Goal: Task Accomplishment & Management: Use online tool/utility

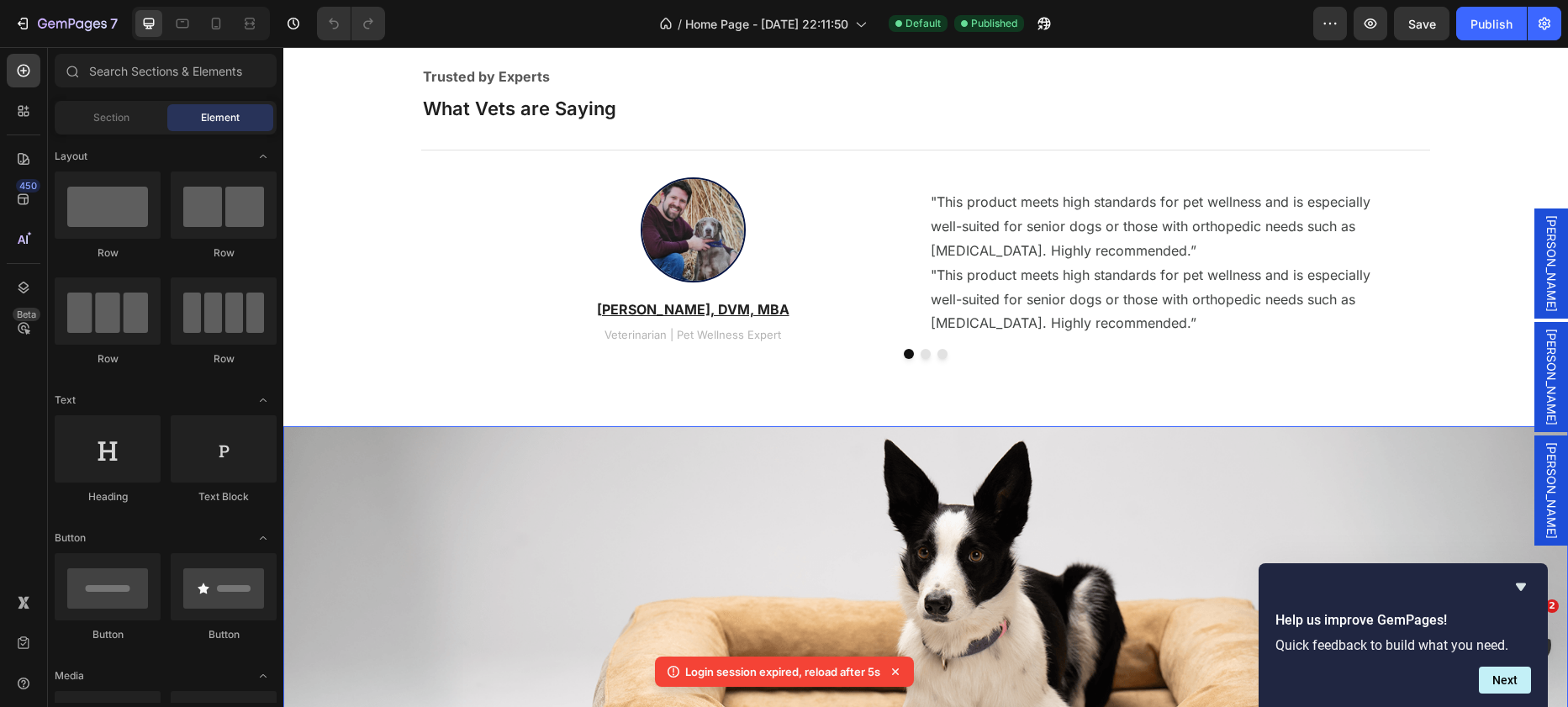
scroll to position [3010, 0]
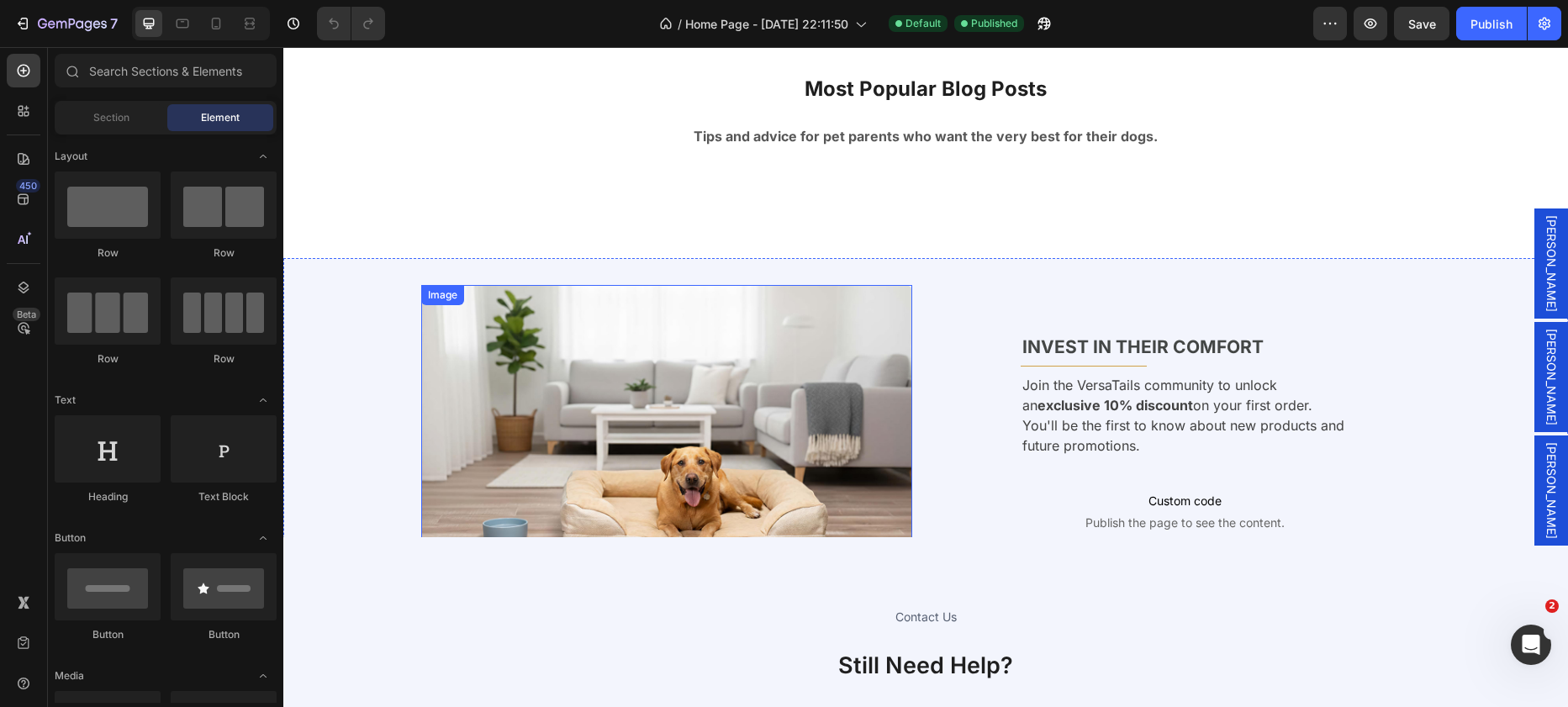
scroll to position [5972, 0]
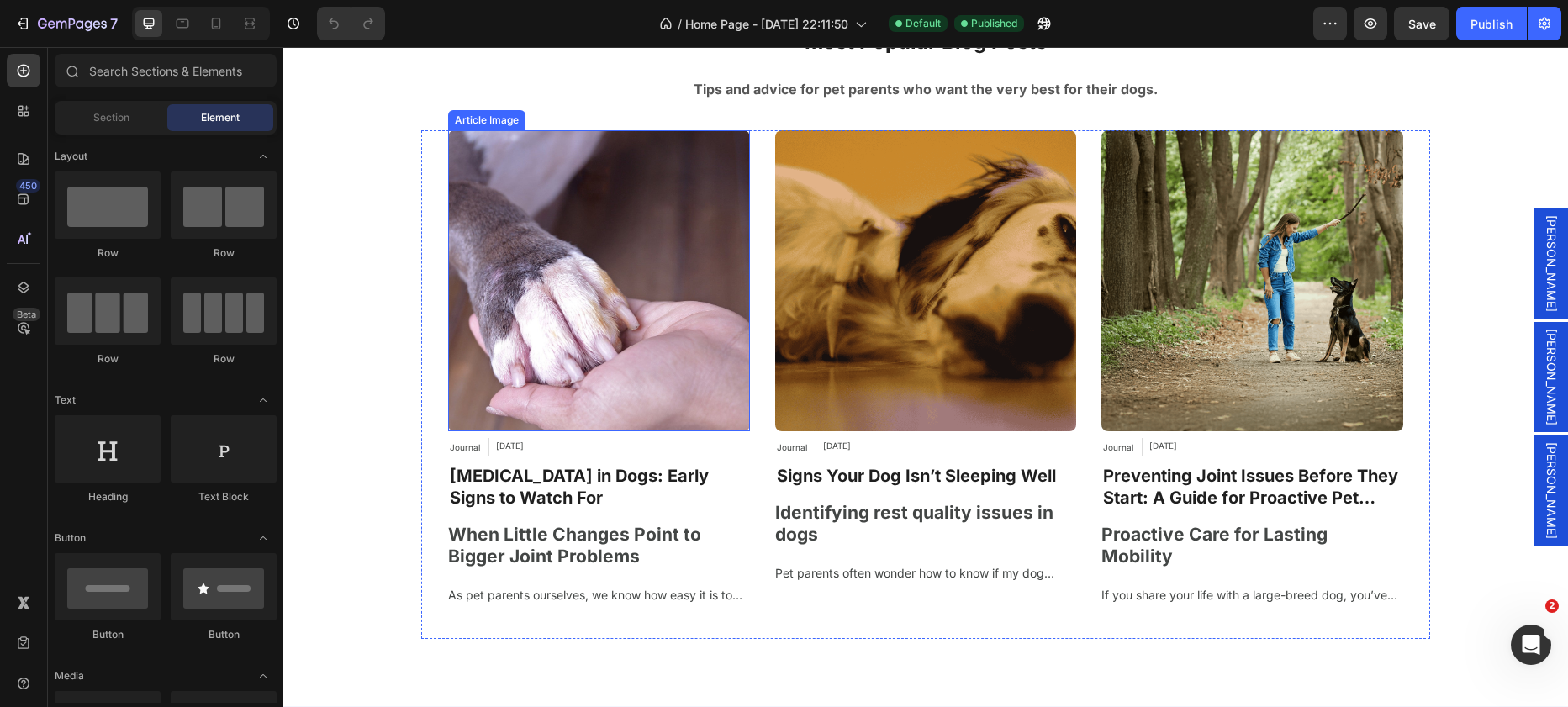
click at [555, 176] on img at bounding box center [599, 281] width 301 height 302
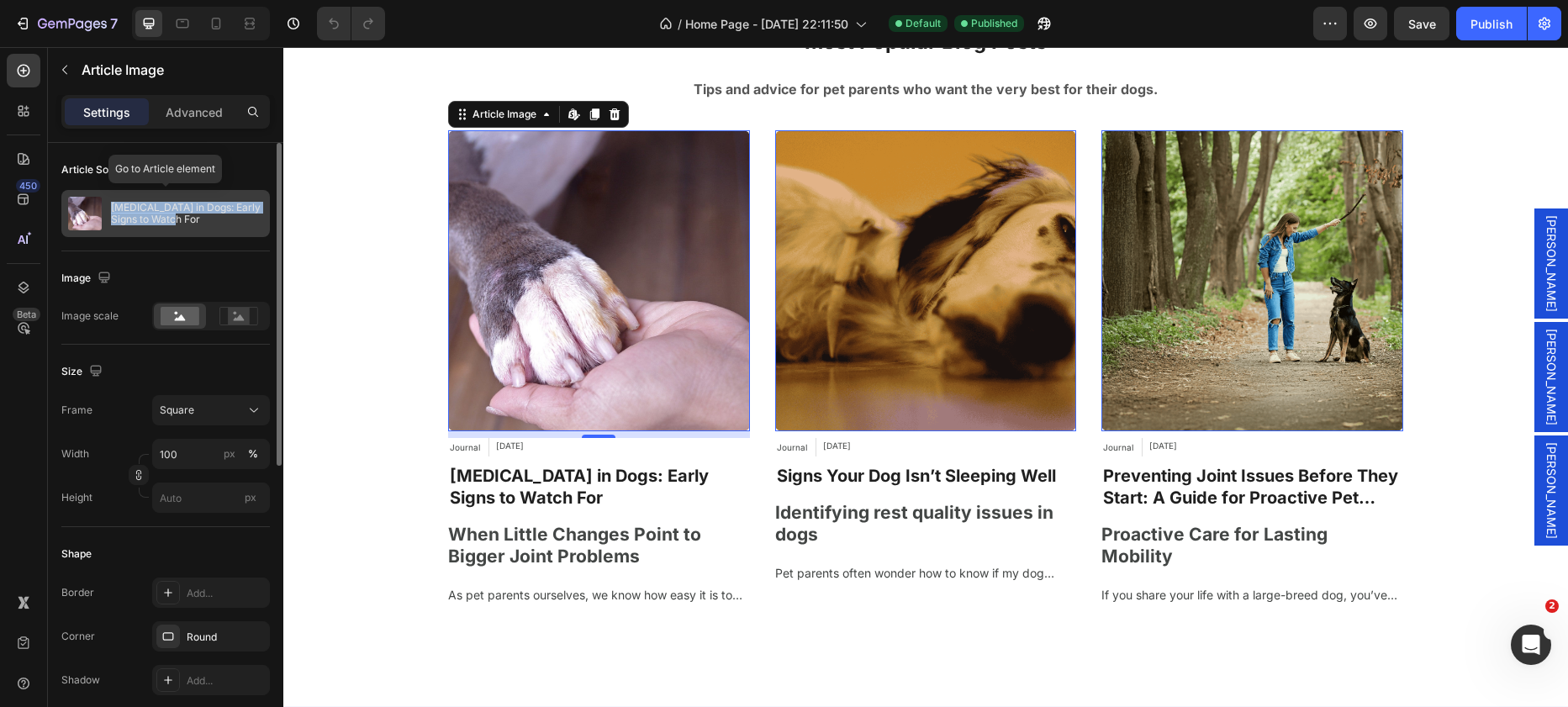
drag, startPoint x: 128, startPoint y: 221, endPoint x: 110, endPoint y: 210, distance: 21.1
click at [111, 210] on p "[MEDICAL_DATA] in Dogs: Early Signs to Watch For" at bounding box center [187, 214] width 153 height 23
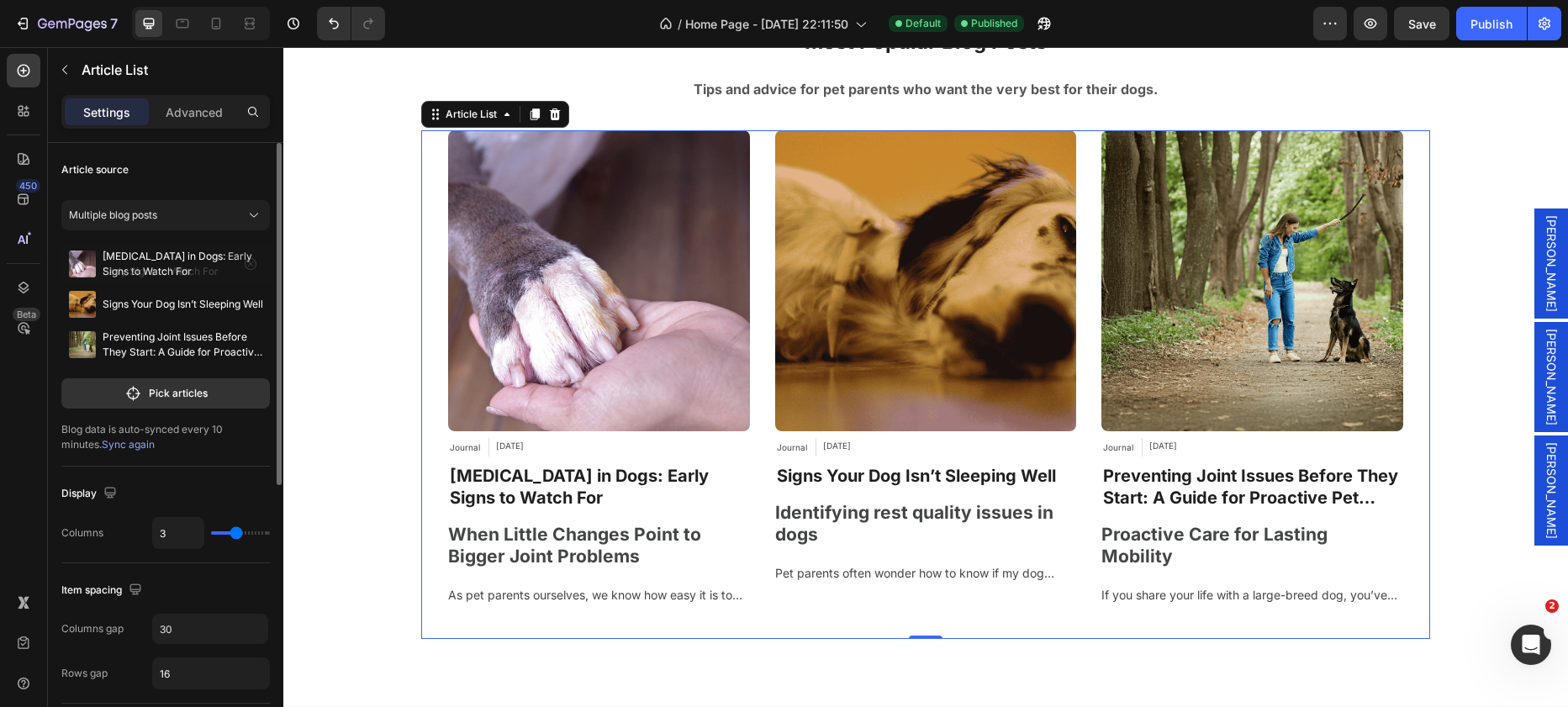
click at [133, 259] on p "[MEDICAL_DATA] in Dogs: Early Signs to Watch For" at bounding box center [167, 264] width 128 height 30
click at [138, 221] on span "Multiple blog posts" at bounding box center [113, 215] width 88 height 15
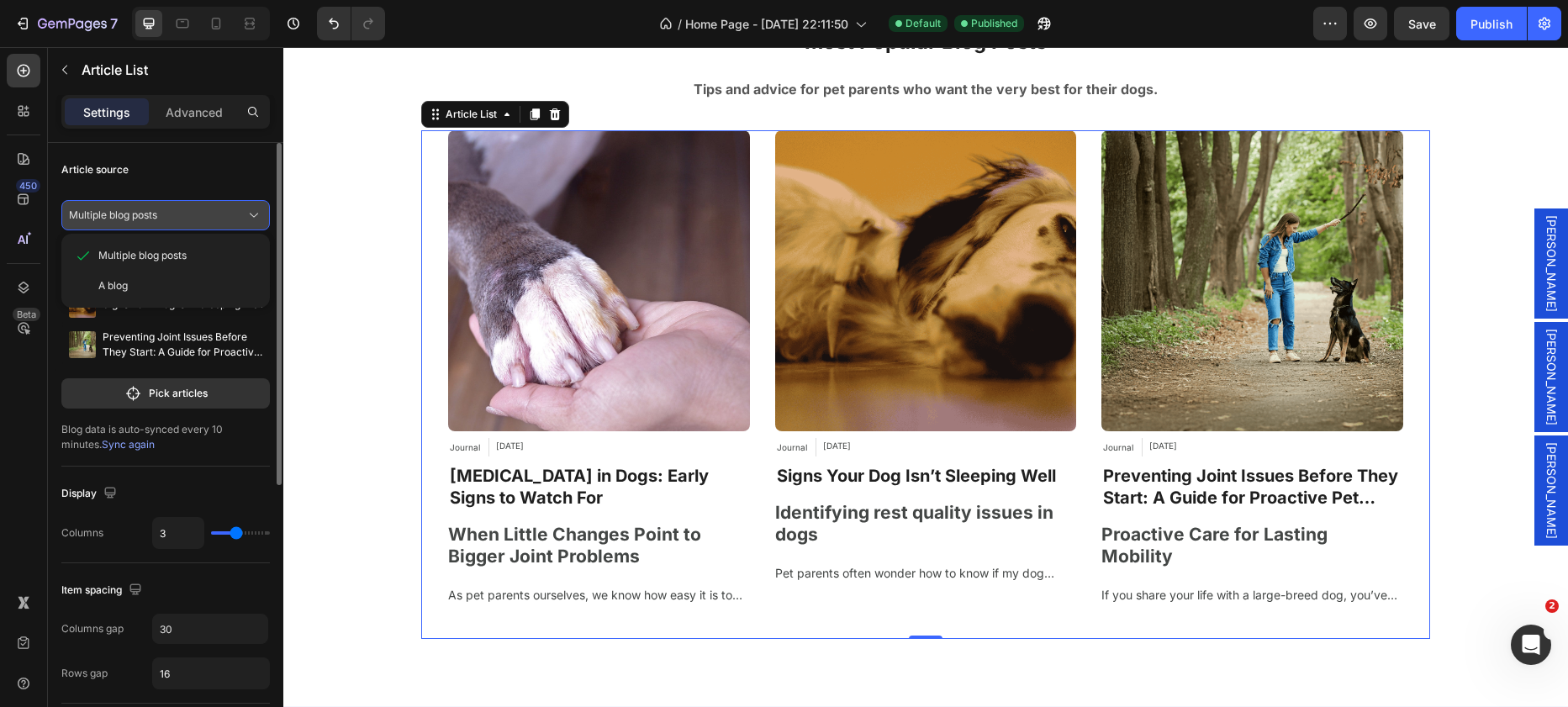
click at [145, 225] on button "Multiple blog posts" at bounding box center [166, 215] width 209 height 30
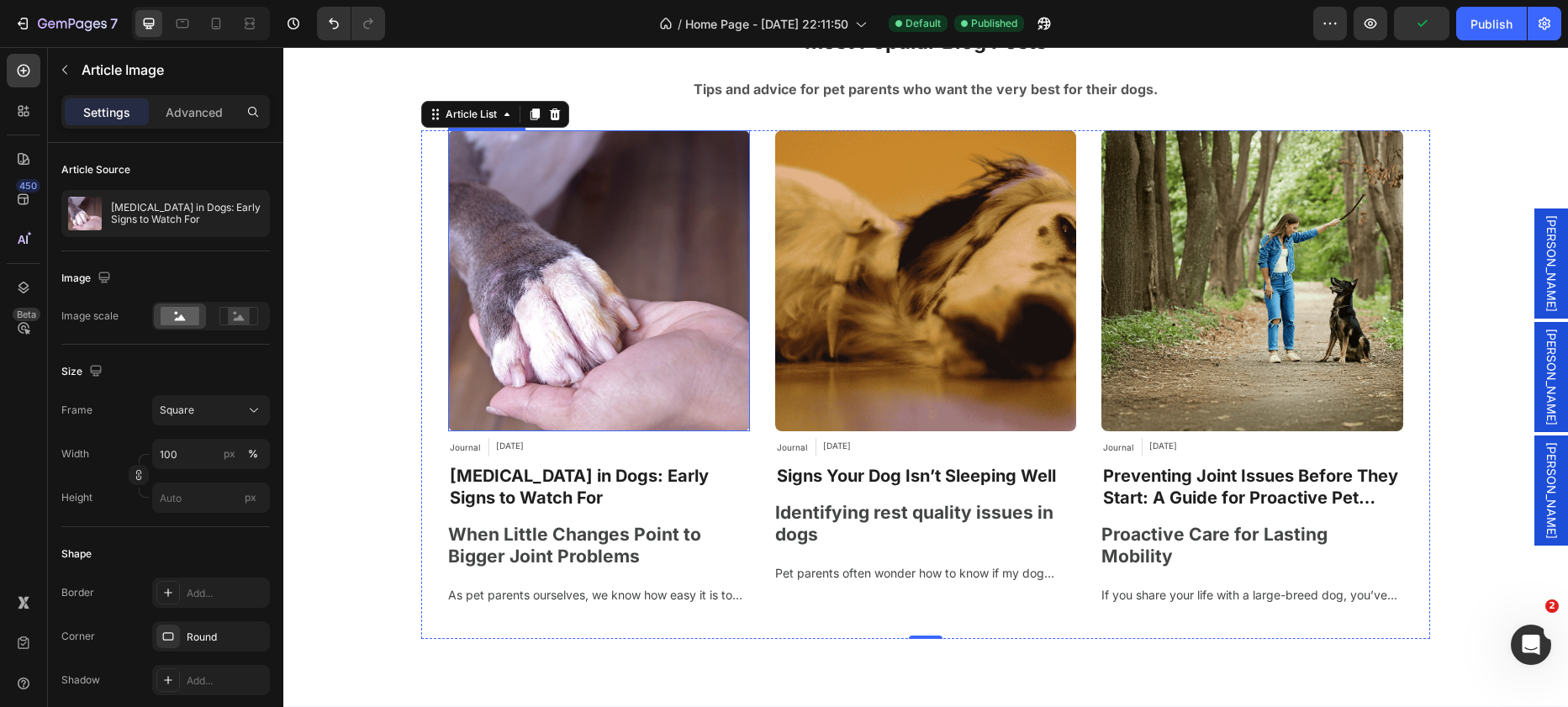
click at [602, 364] on img at bounding box center [599, 281] width 301 height 302
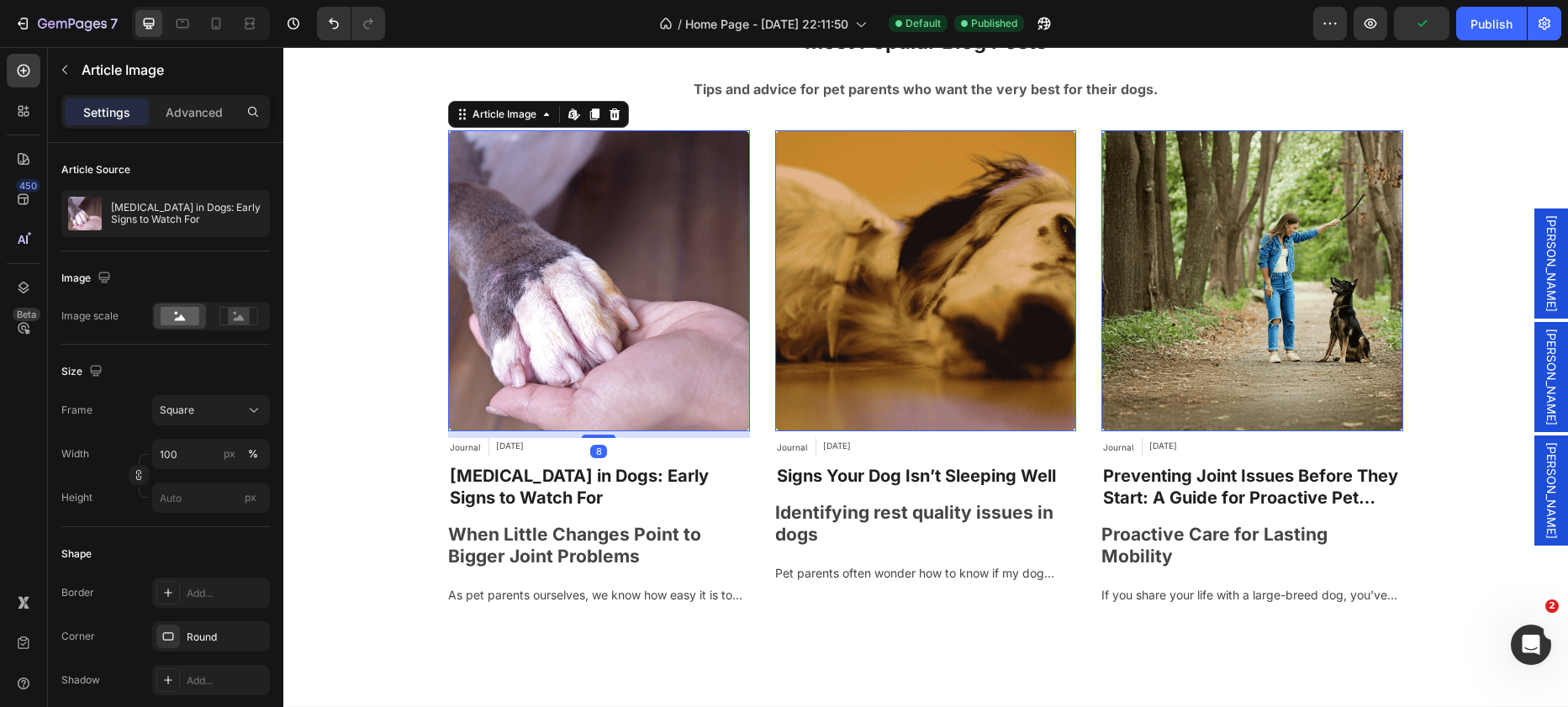
click at [566, 275] on img at bounding box center [599, 281] width 301 height 302
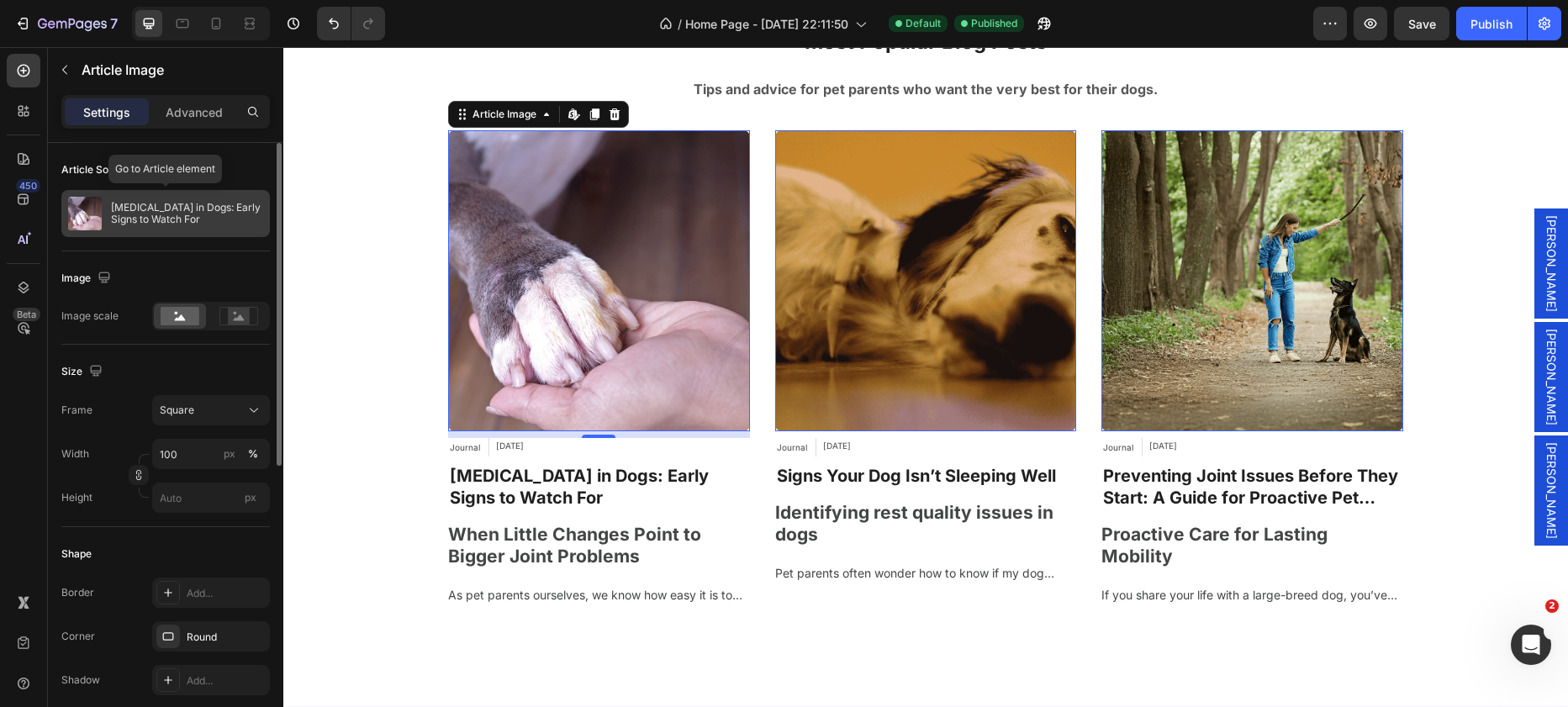
click at [135, 200] on div "Arthritis in Dogs: Early Signs to Watch For" at bounding box center [166, 214] width 209 height 47
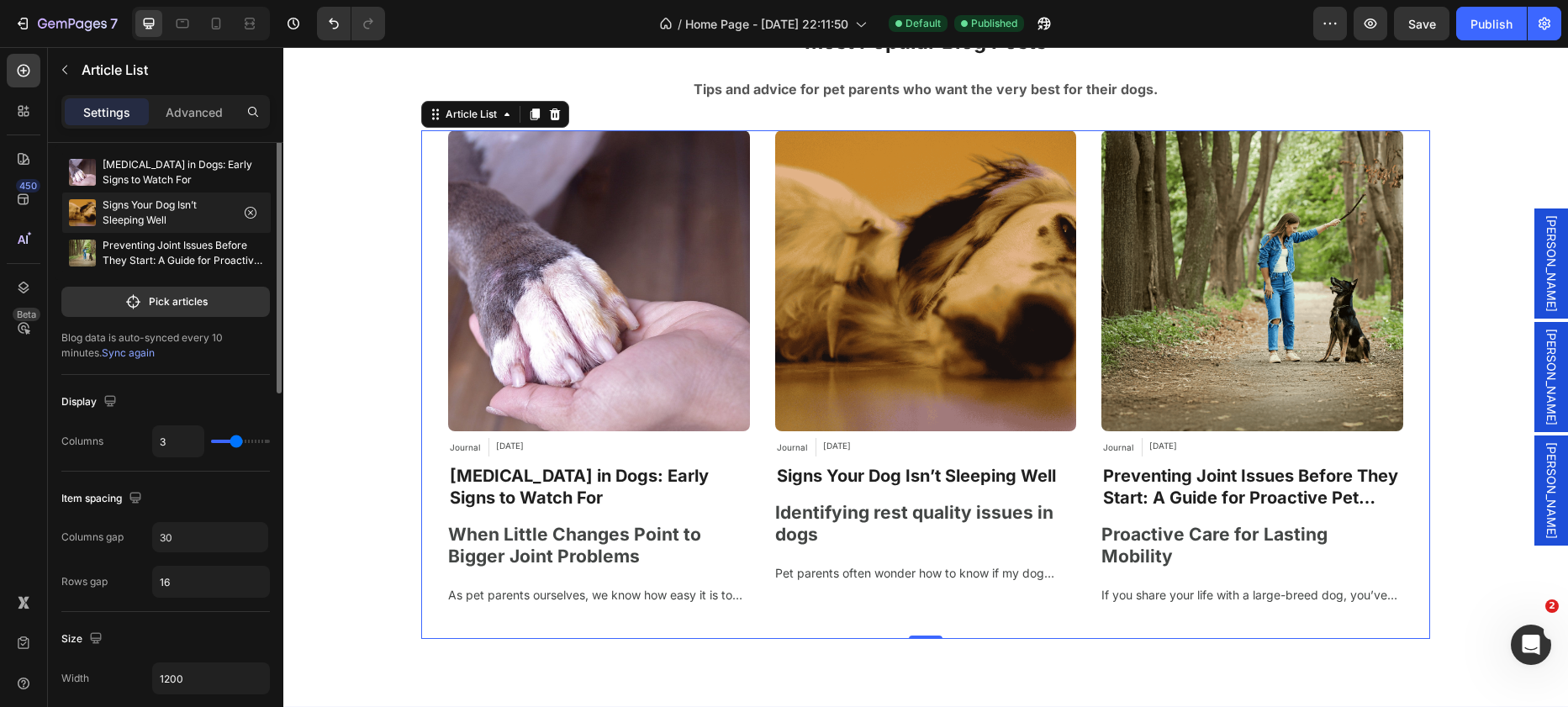
scroll to position [0, 0]
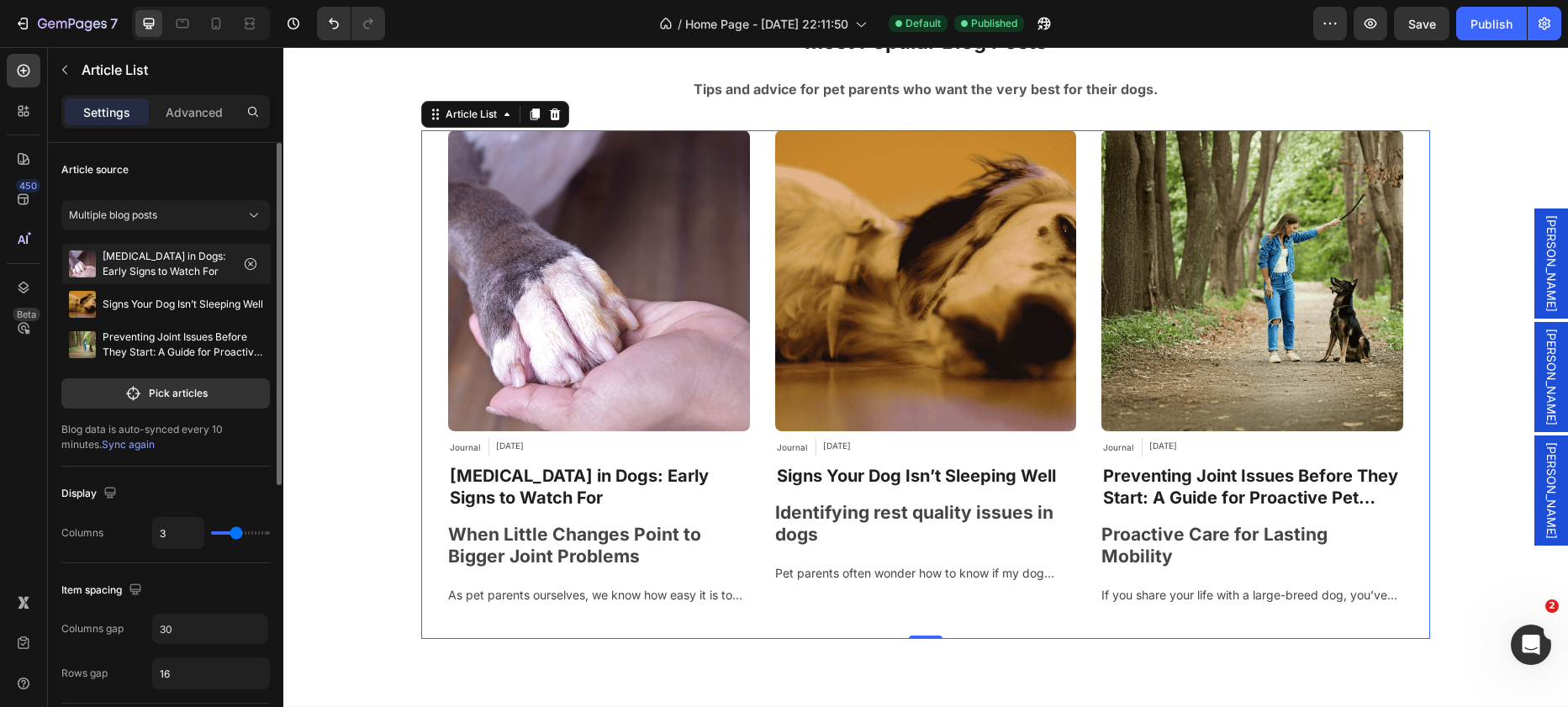
click at [154, 268] on p "Arthritis in Dogs: Early Signs to Watch For" at bounding box center [167, 264] width 128 height 30
click at [200, 258] on p "Arthritis in Dogs: Early Signs to Watch For" at bounding box center [167, 264] width 128 height 30
click at [248, 262] on icon "button" at bounding box center [250, 263] width 5 height 5
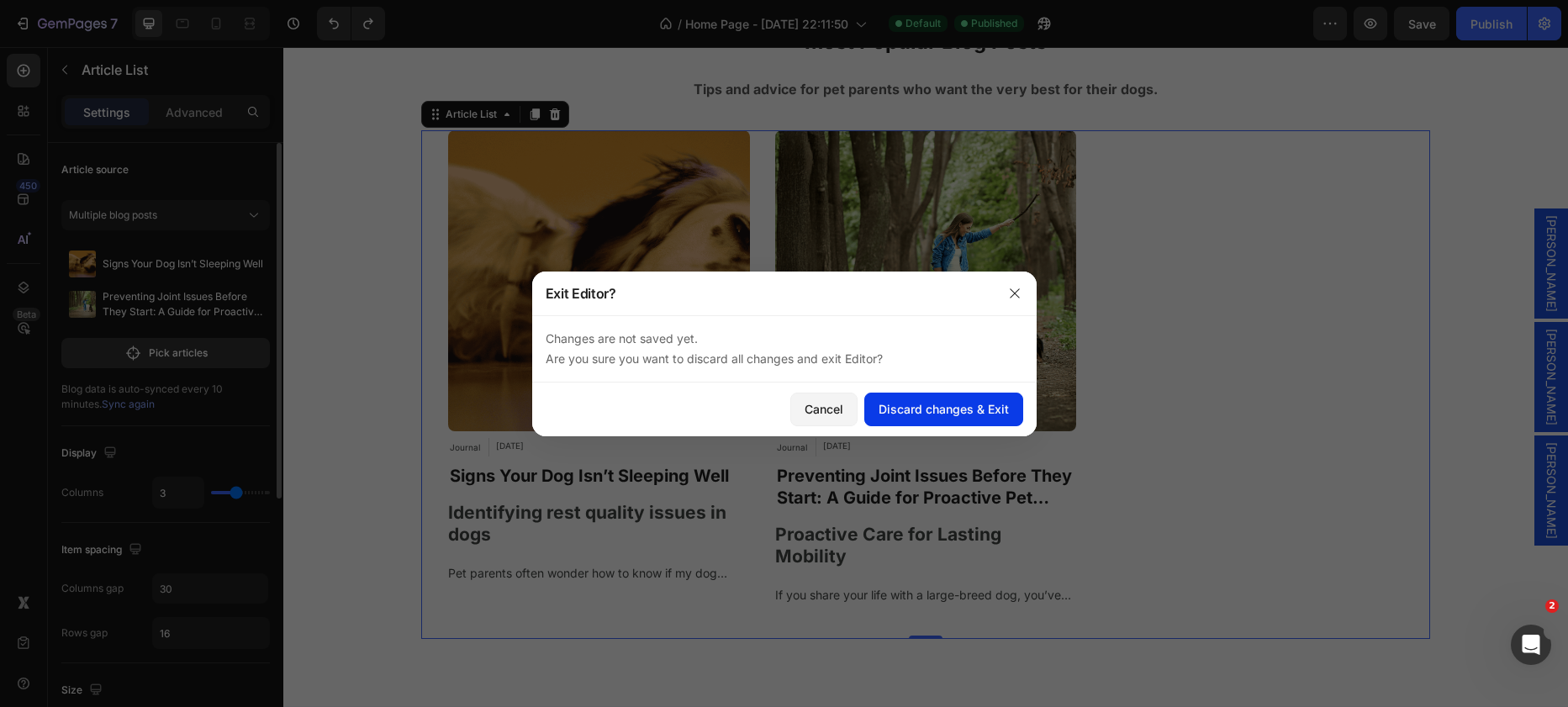
click at [904, 416] on div "Discard changes & Exit" at bounding box center [944, 409] width 130 height 18
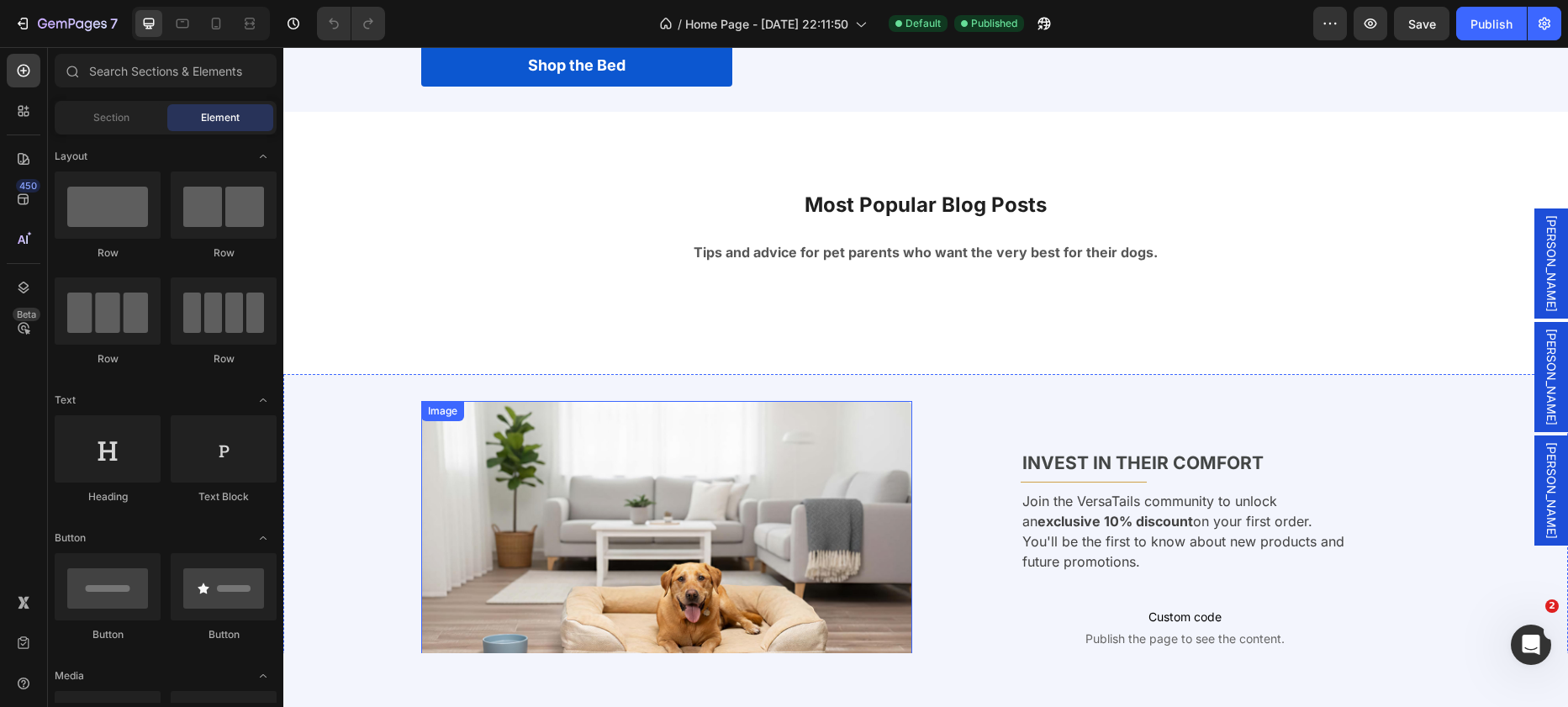
scroll to position [5624, 0]
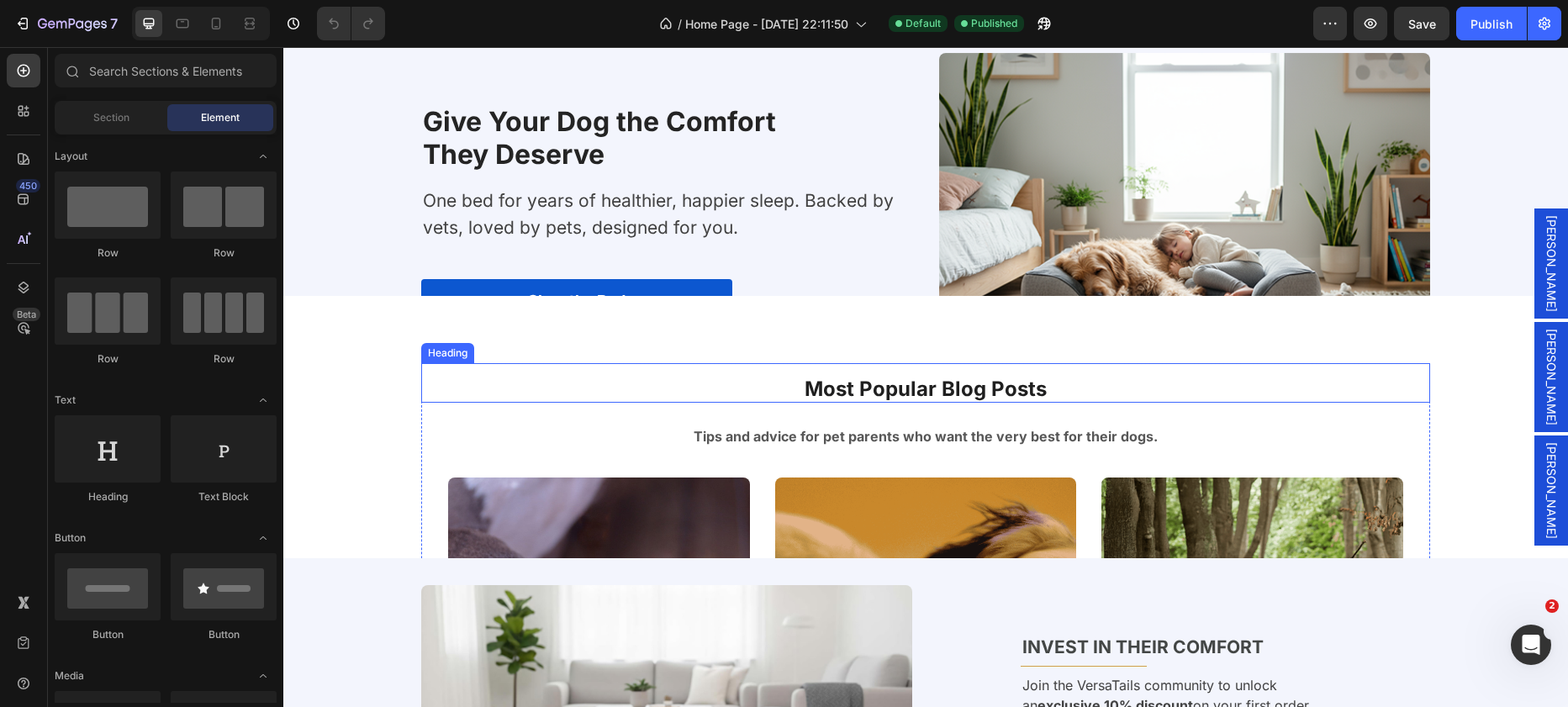
click at [887, 376] on h2 "Most Popular Blog Posts" at bounding box center [926, 389] width 1009 height 25
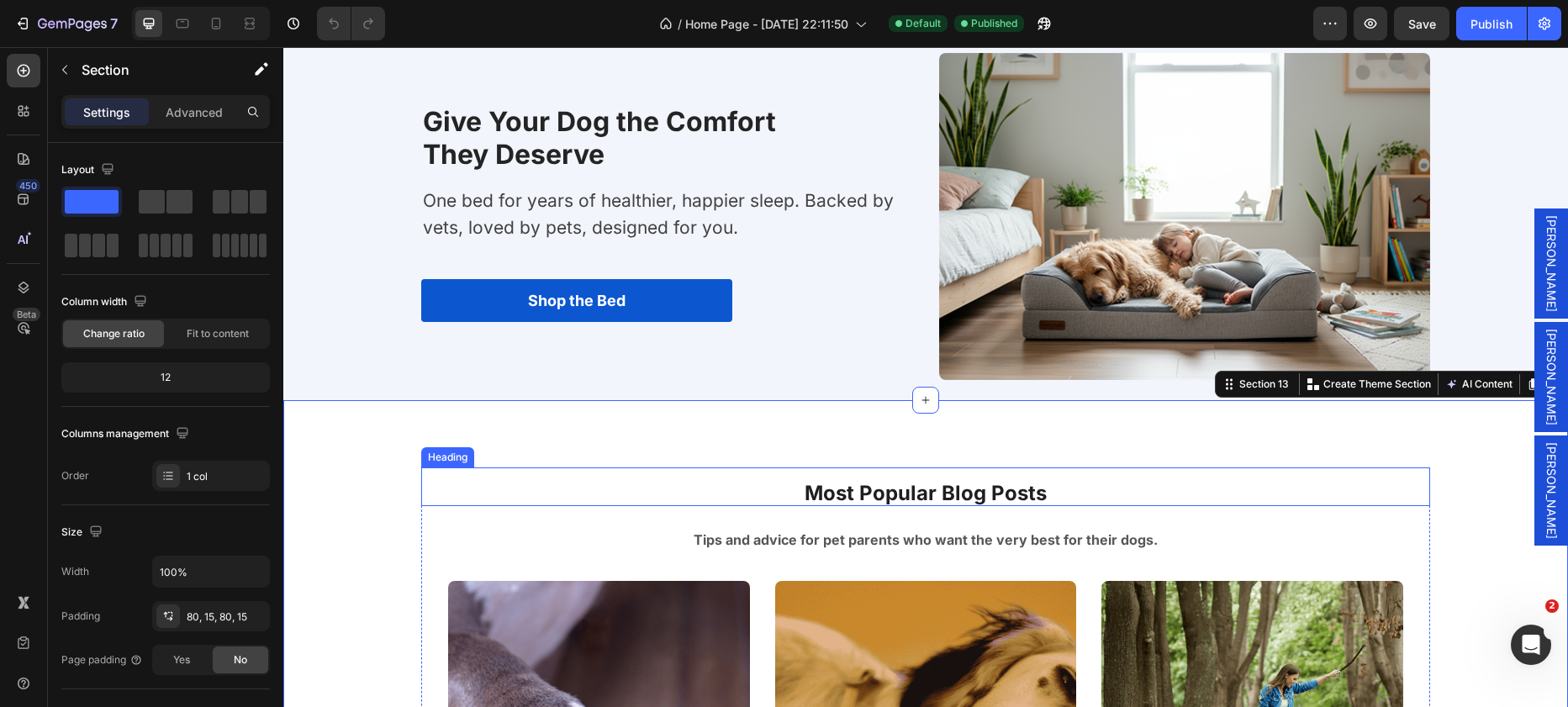
click at [707, 493] on p "Most Popular Blog Posts" at bounding box center [926, 493] width 1005 height 22
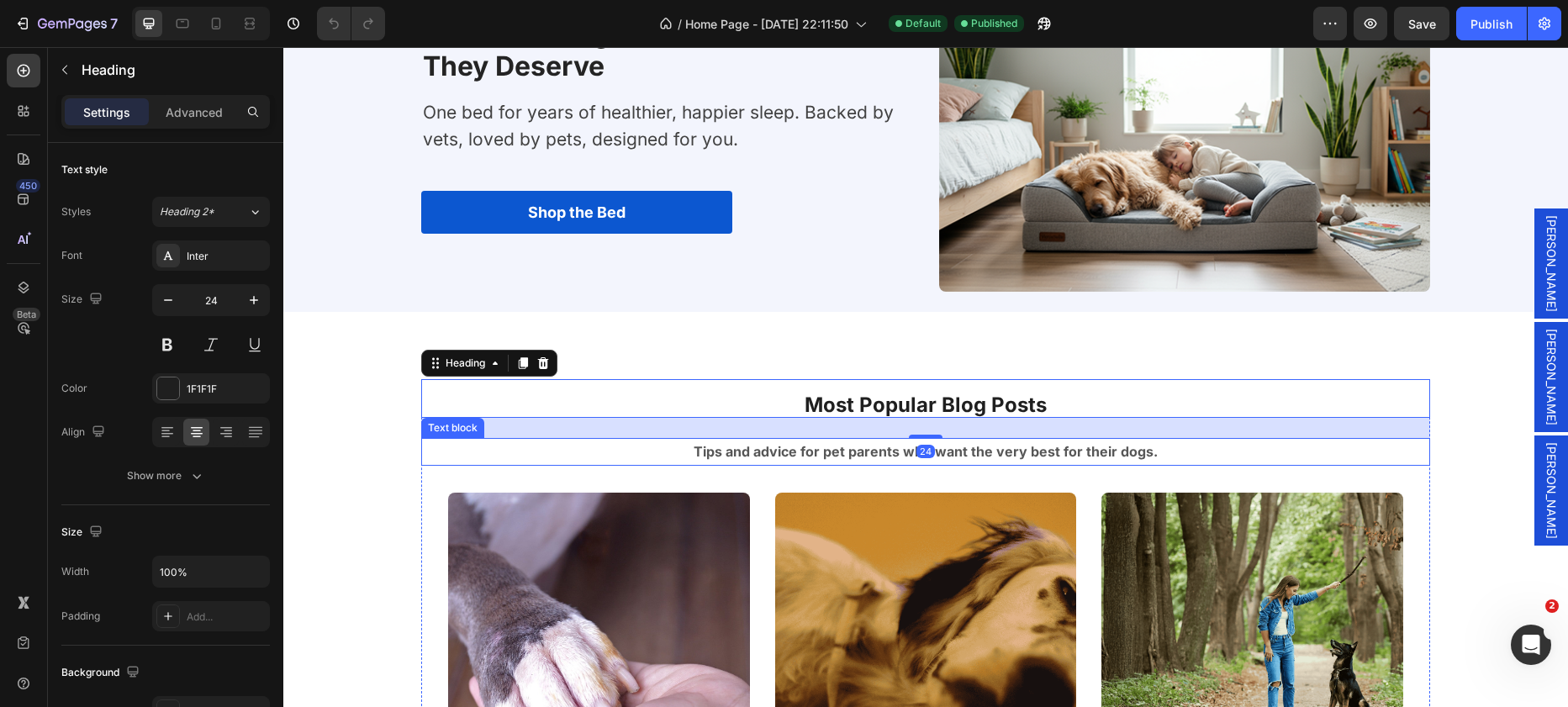
scroll to position [5772, 0]
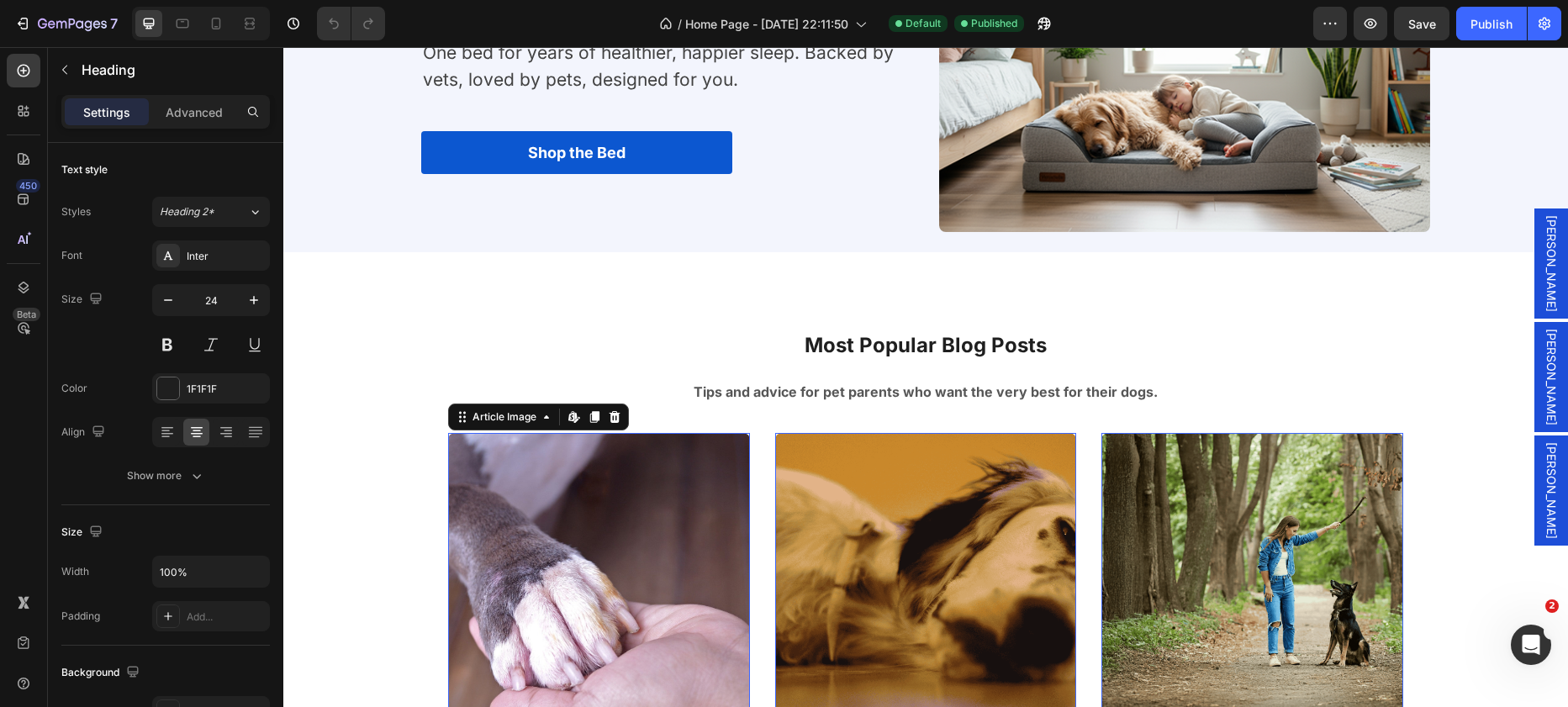
click at [633, 453] on img at bounding box center [599, 584] width 301 height 302
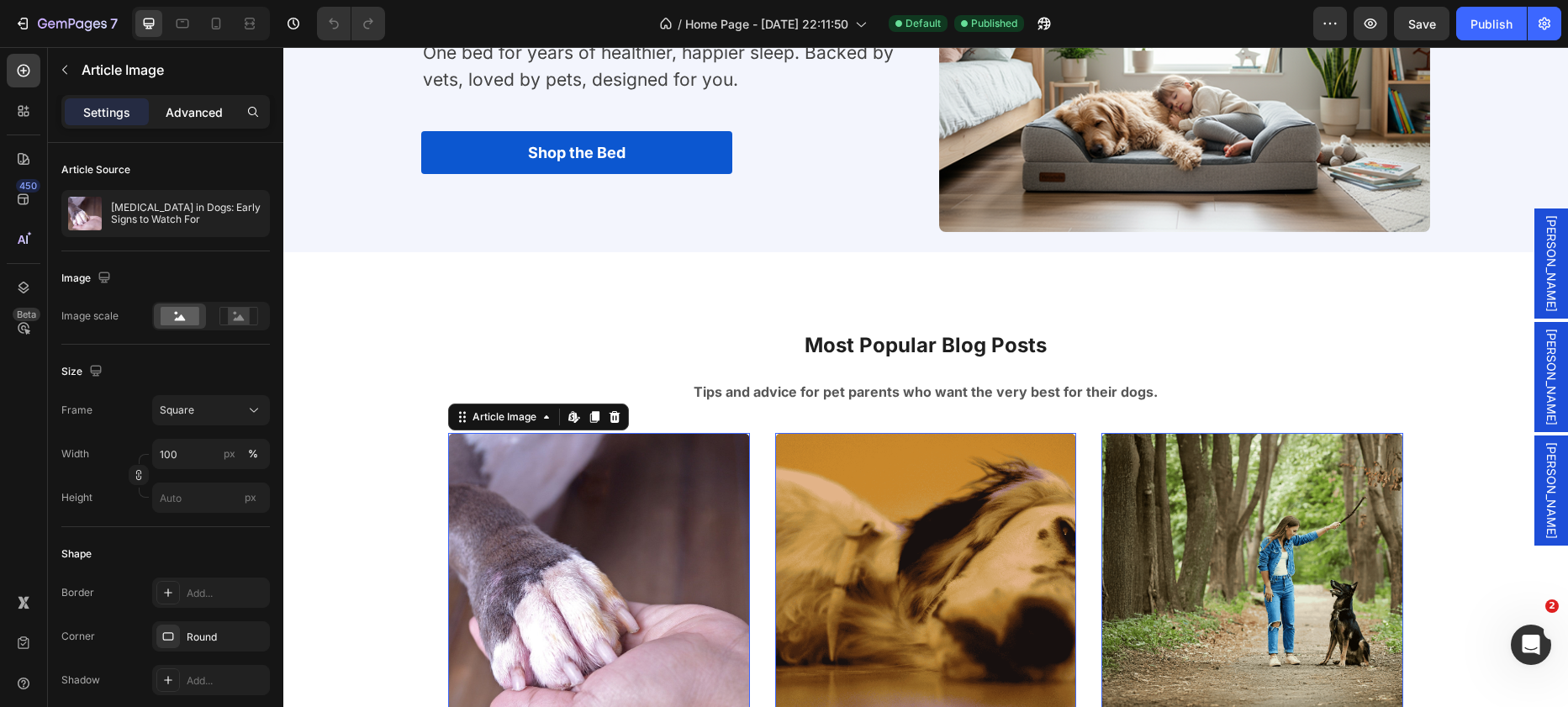
click at [218, 98] on div "Advanced" at bounding box center [195, 111] width 84 height 27
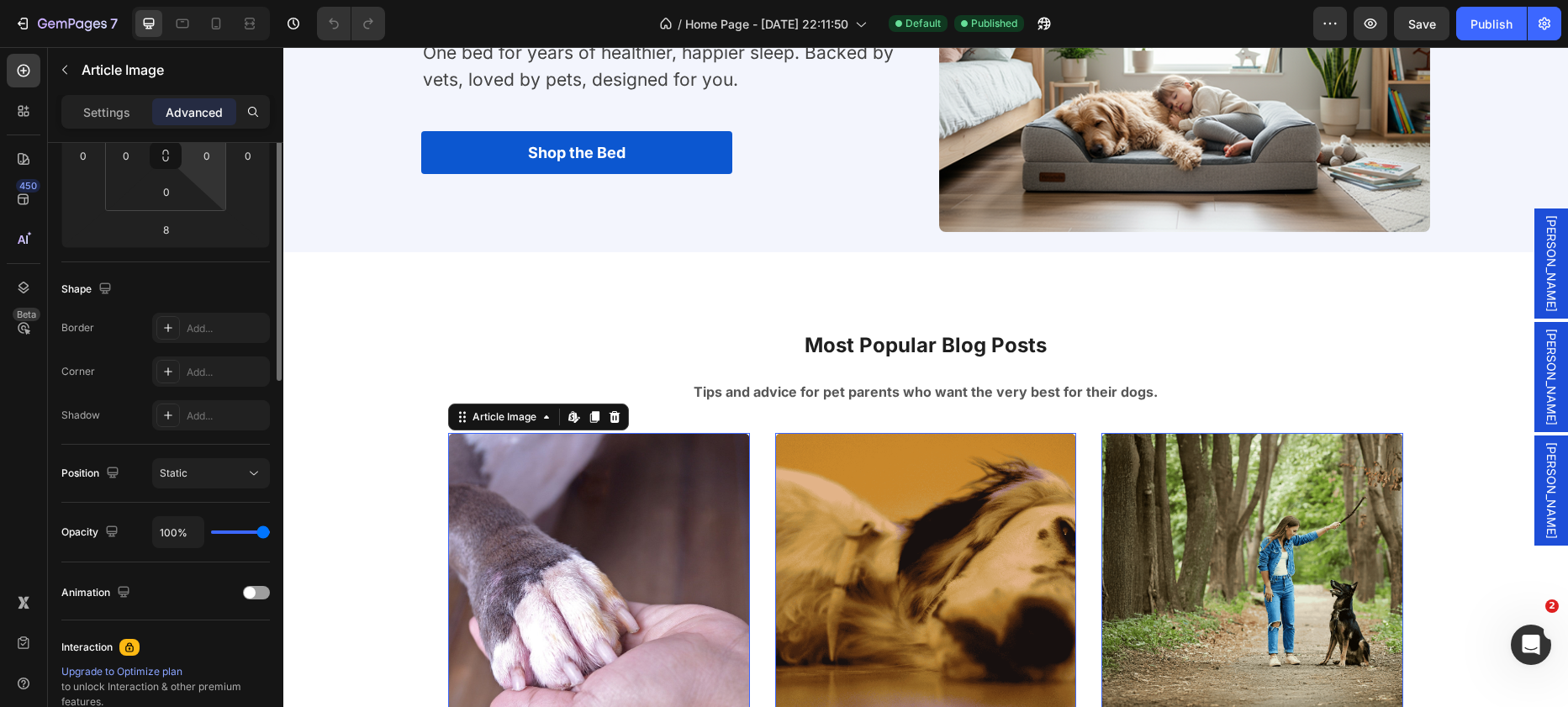
scroll to position [0, 0]
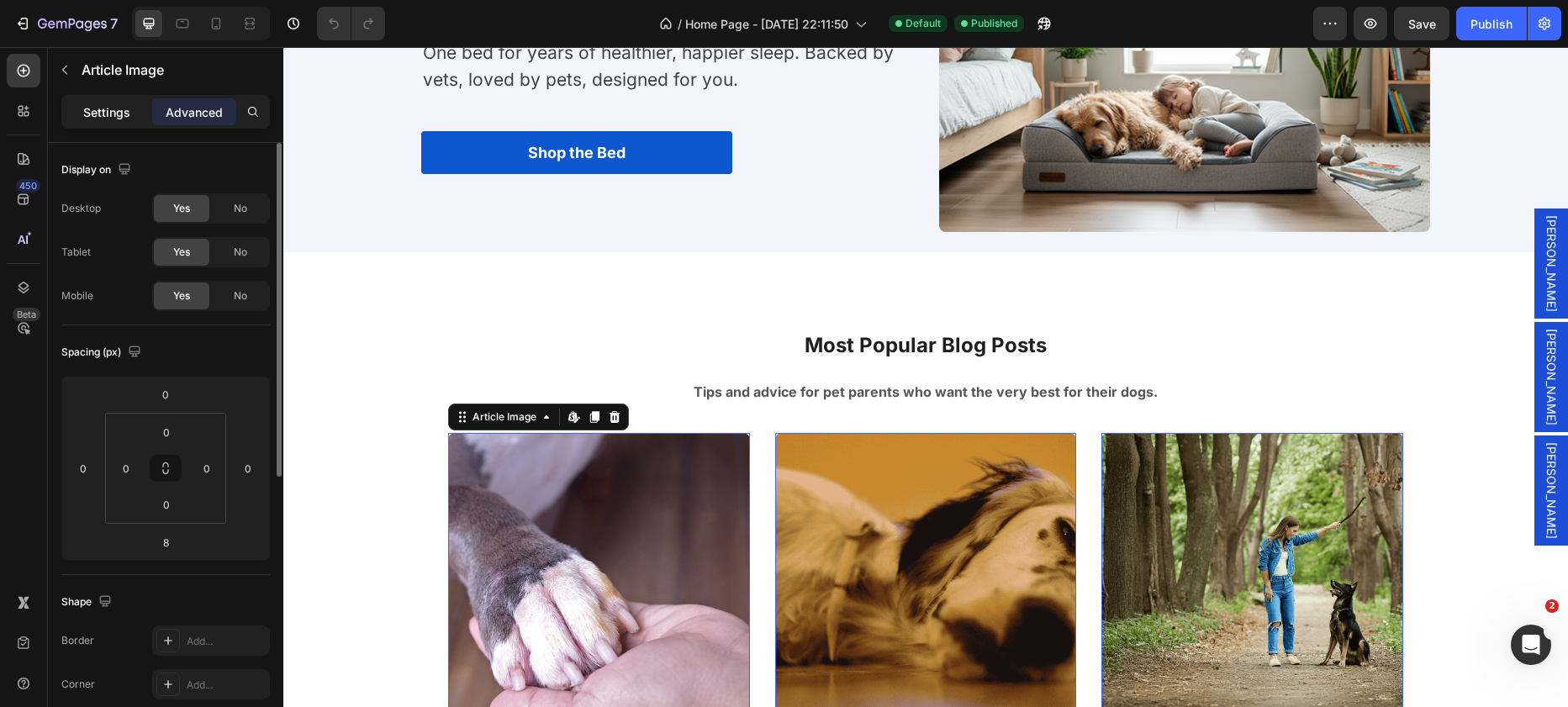
click at [135, 108] on div "Settings" at bounding box center [107, 111] width 84 height 27
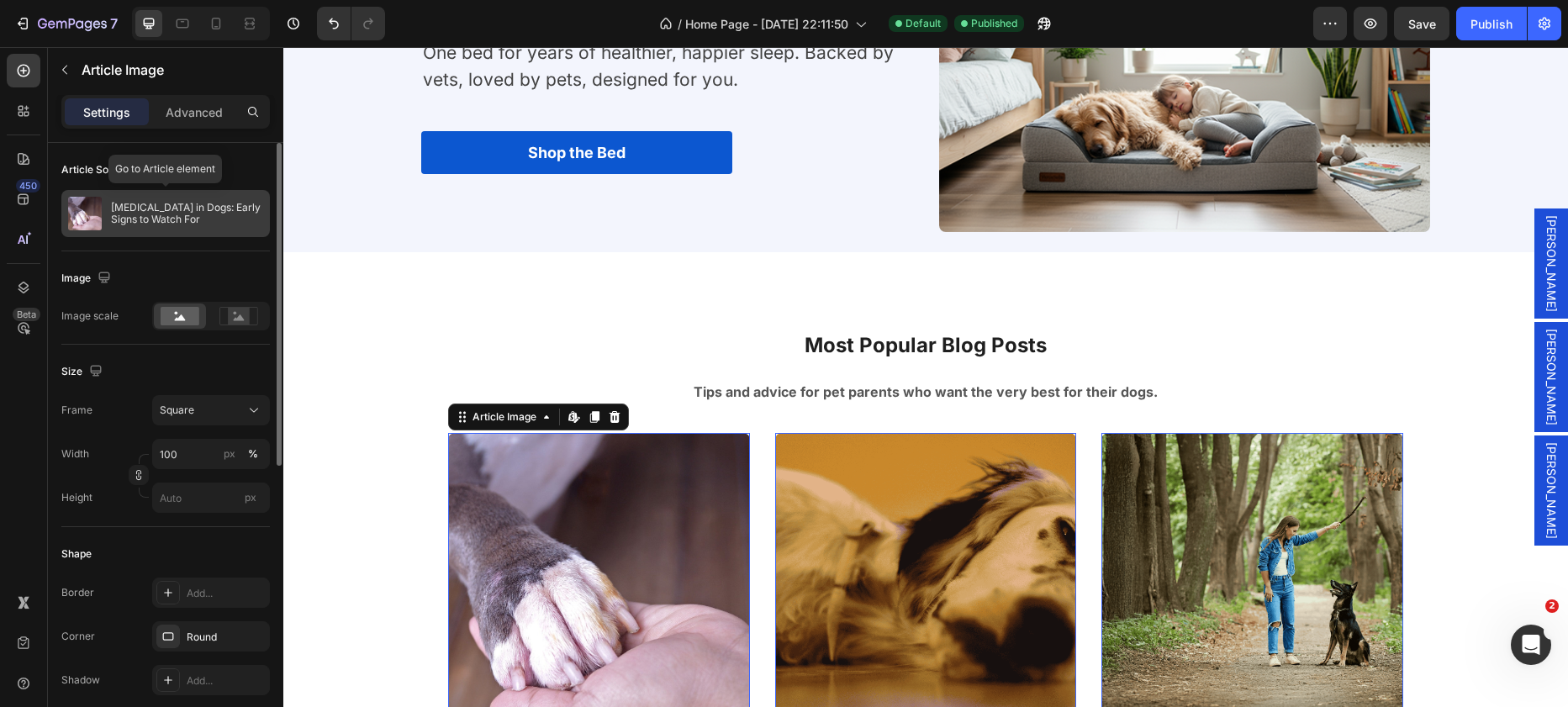
click at [145, 217] on p "Arthritis in Dogs: Early Signs to Watch For" at bounding box center [187, 214] width 153 height 23
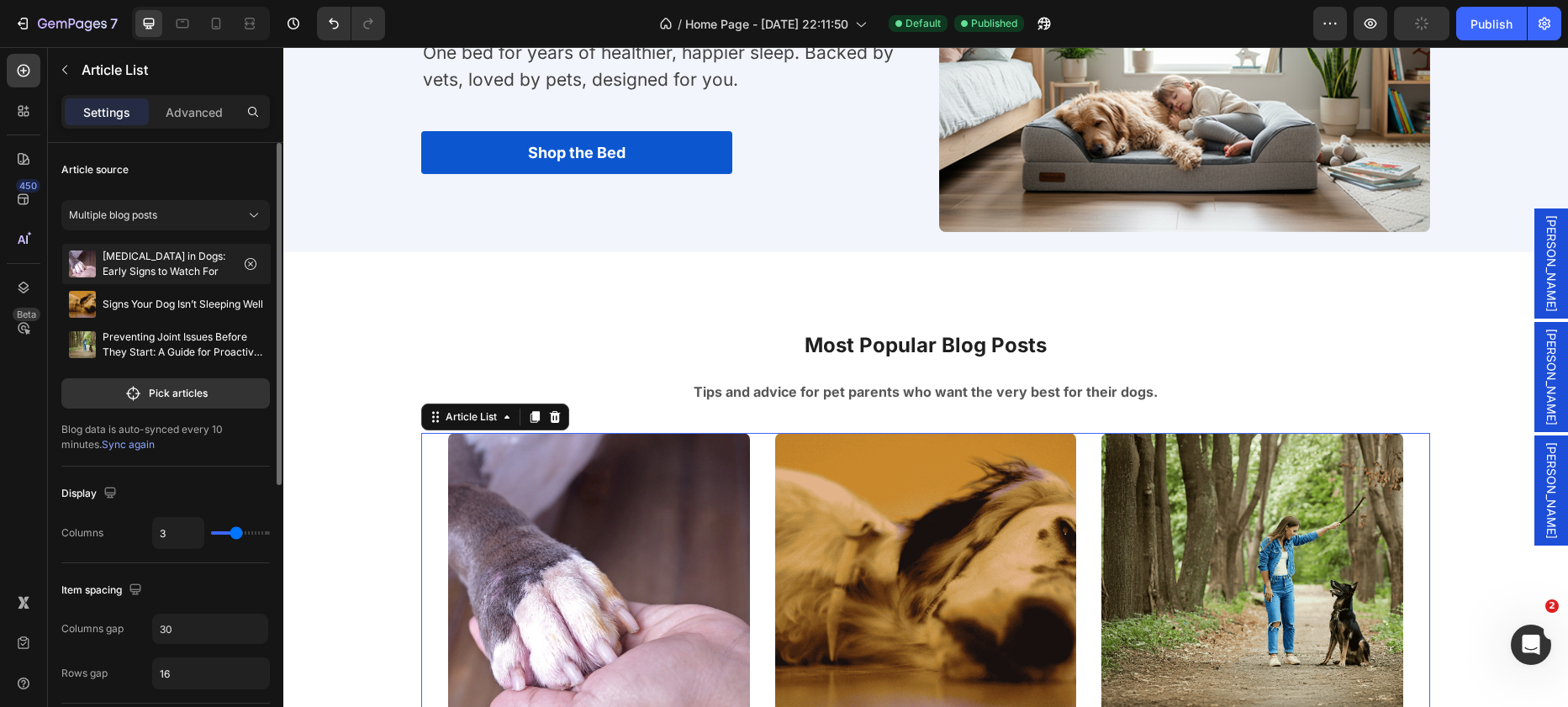
click at [145, 263] on p "Arthritis in Dogs: Early Signs to Watch For" at bounding box center [167, 264] width 128 height 30
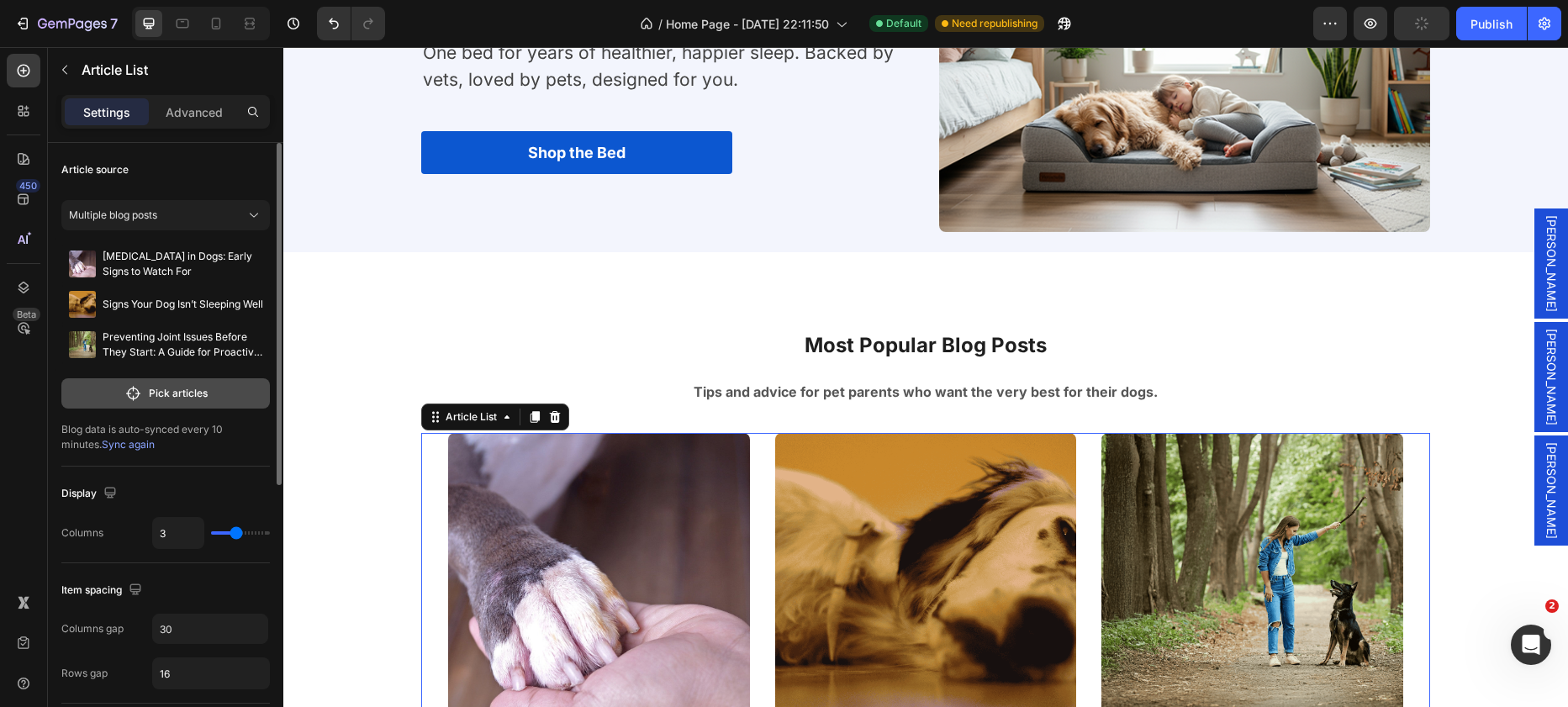
click at [153, 396] on p "Pick articles" at bounding box center [178, 393] width 59 height 15
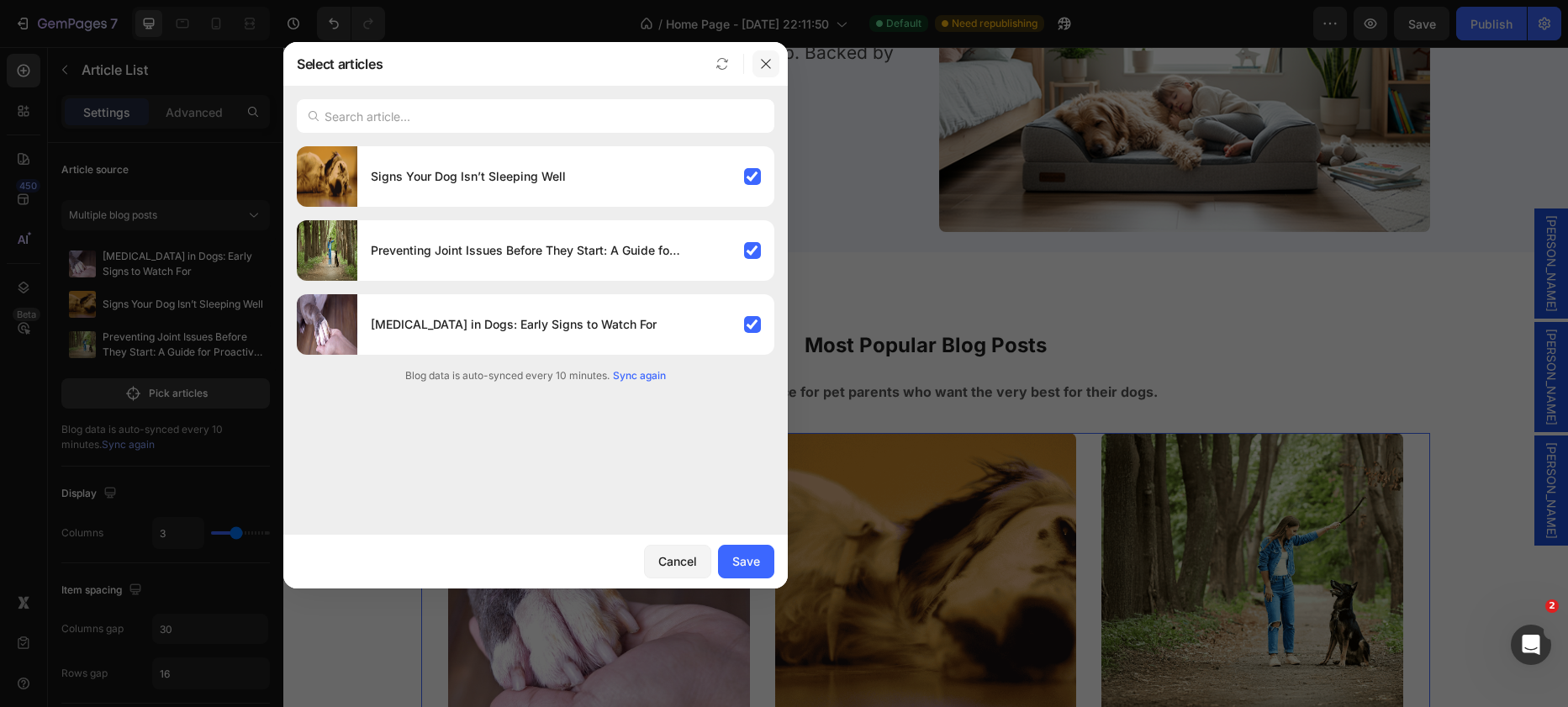
click at [763, 70] on icon "button" at bounding box center [766, 64] width 13 height 13
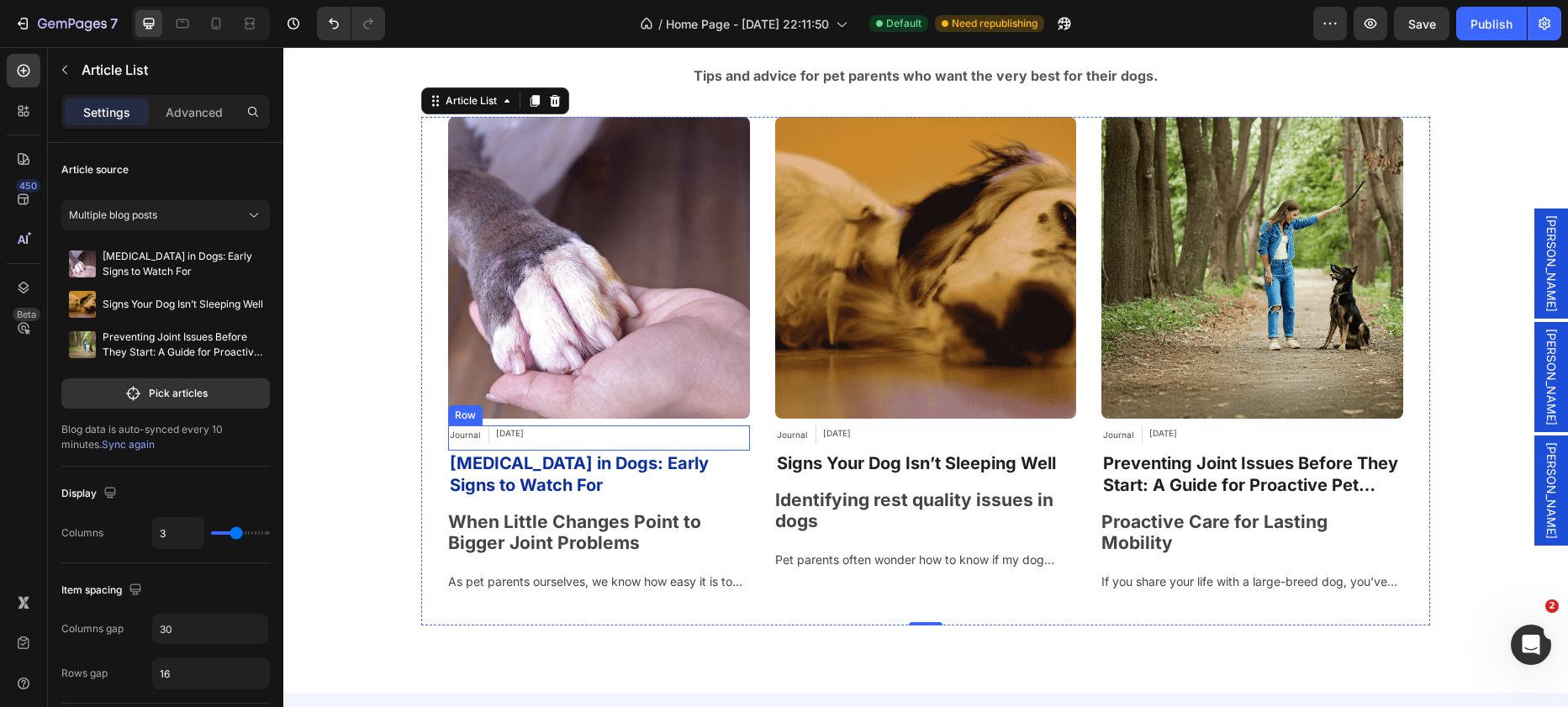
scroll to position [6176, 0]
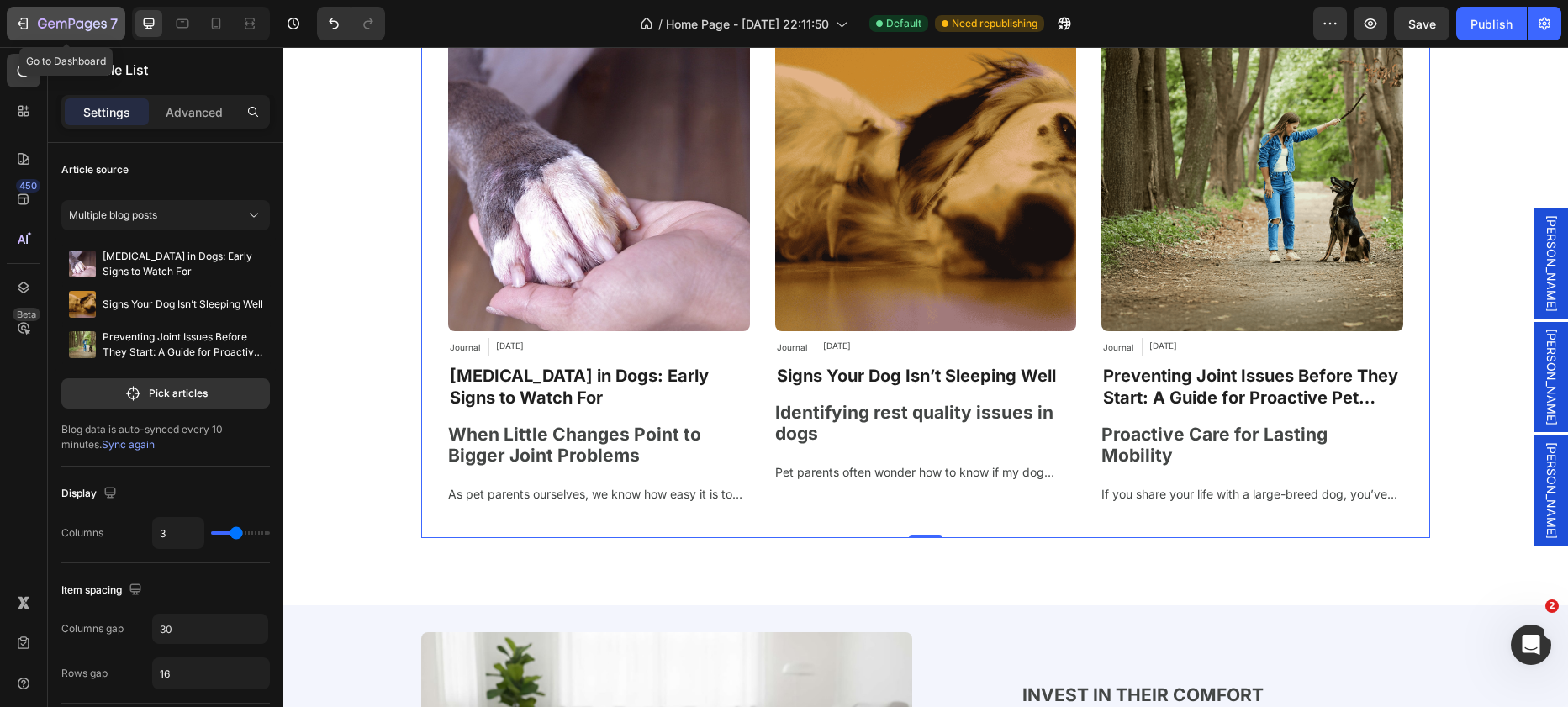
click at [89, 18] on icon "button" at bounding box center [72, 24] width 69 height 14
